Goal: Find specific page/section: Find specific page/section

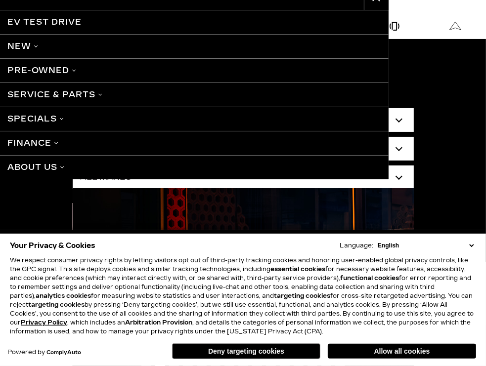
click at [50, 164] on link "About Us" at bounding box center [194, 167] width 389 height 24
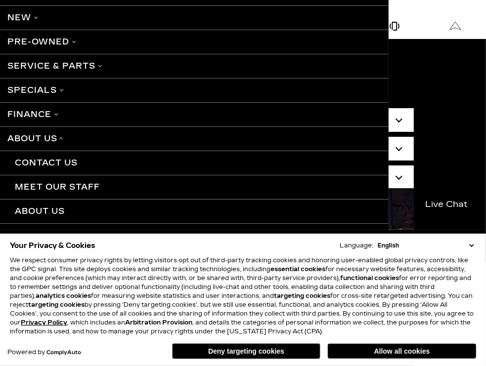
scroll to position [44, 0]
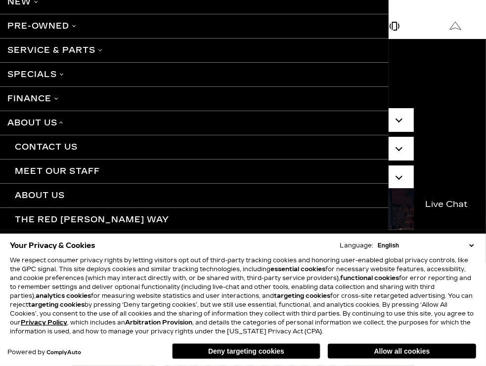
click at [64, 173] on link "Meet Our Staff" at bounding box center [194, 171] width 389 height 24
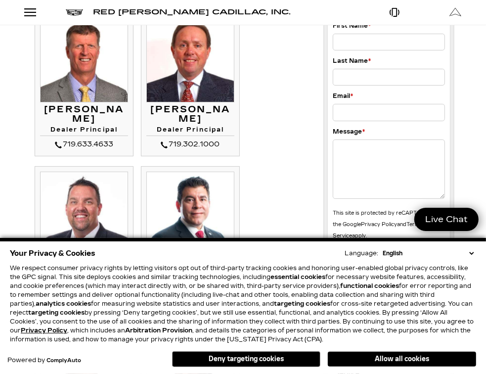
click at [410, 361] on button "Allow all cookies" at bounding box center [402, 359] width 148 height 15
